Goal: Information Seeking & Learning: Learn about a topic

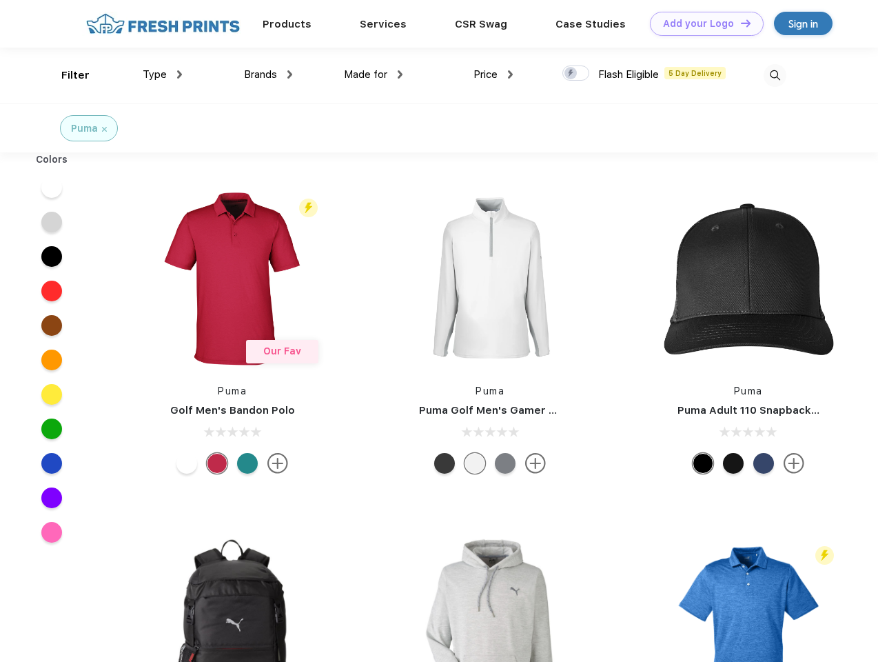
click at [702, 23] on link "Add your Logo Design Tool" at bounding box center [707, 24] width 114 height 24
click at [0, 0] on div "Design Tool" at bounding box center [0, 0] width 0 height 0
click at [740, 23] on link "Add your Logo Design Tool" at bounding box center [707, 24] width 114 height 24
click at [66, 75] on div "Filter" at bounding box center [75, 76] width 28 height 16
click at [163, 74] on span "Type" at bounding box center [155, 74] width 24 height 12
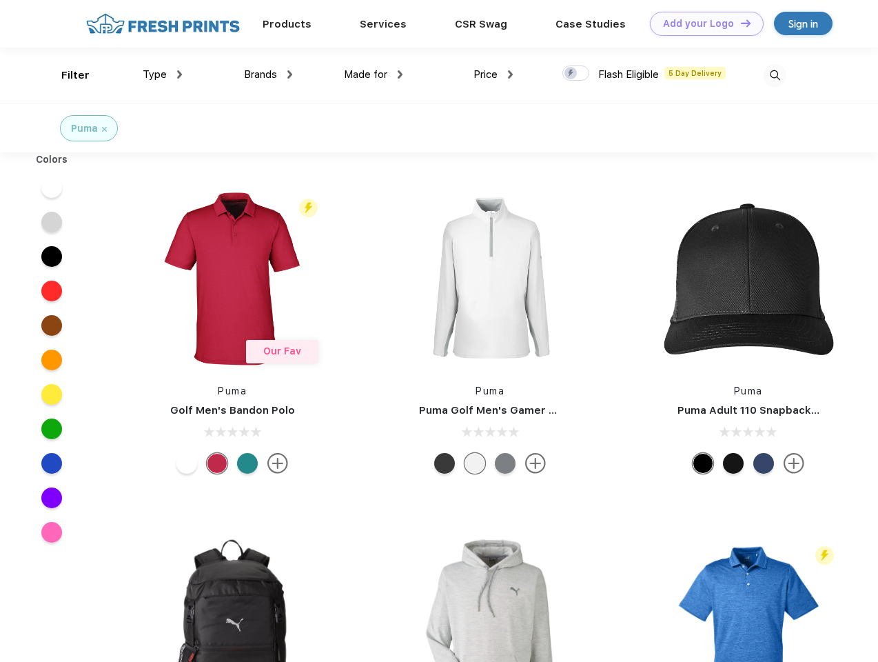
click at [268, 74] on span "Brands" at bounding box center [260, 74] width 33 height 12
click at [374, 74] on span "Made for" at bounding box center [365, 74] width 43 height 12
click at [494, 74] on span "Price" at bounding box center [486, 74] width 24 height 12
click at [576, 74] on div at bounding box center [575, 72] width 27 height 15
click at [571, 74] on input "checkbox" at bounding box center [566, 69] width 9 height 9
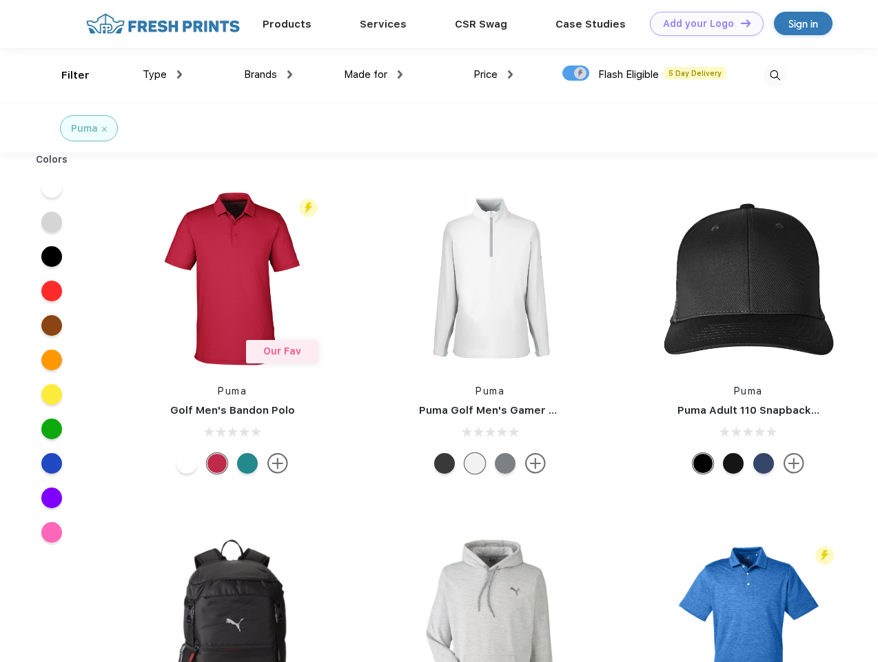
click at [775, 75] on img at bounding box center [775, 75] width 23 height 23
